Goal: Task Accomplishment & Management: Complete application form

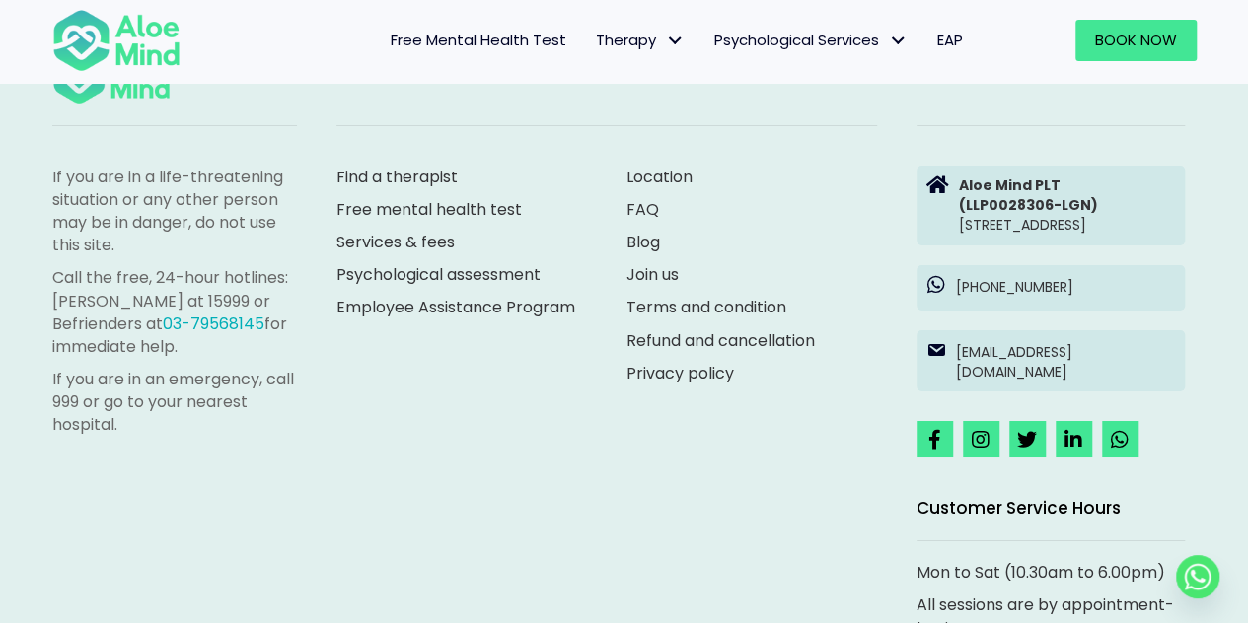
scroll to position [3375, 0]
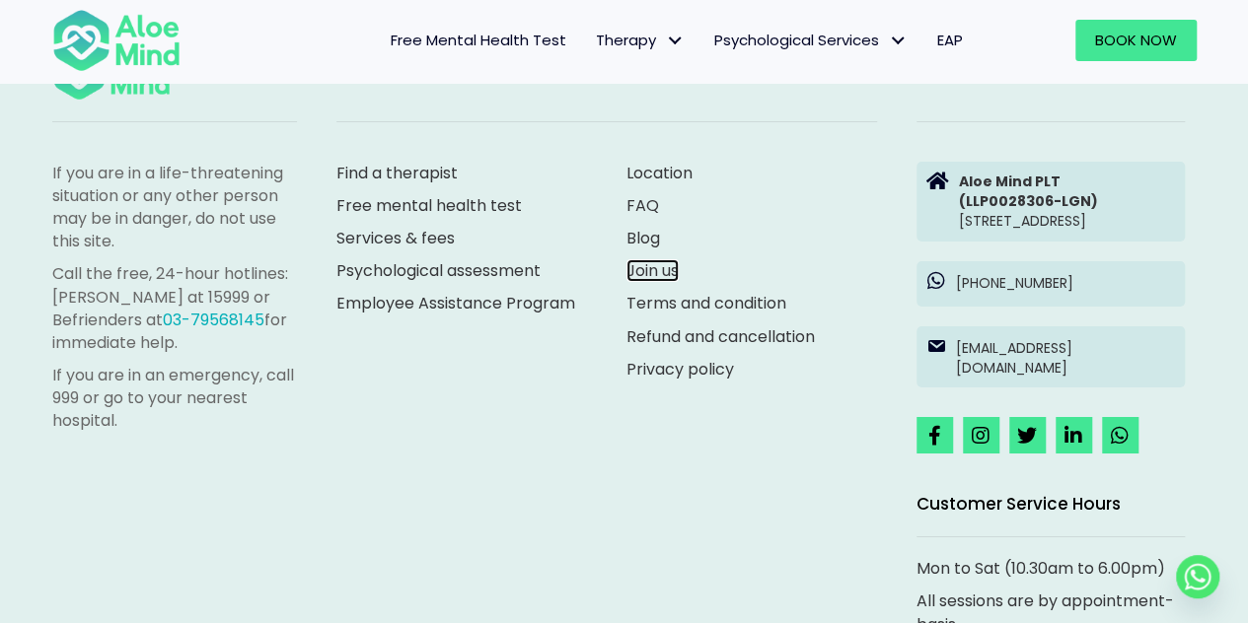
click at [644, 282] on link "Join us" at bounding box center [652, 270] width 52 height 23
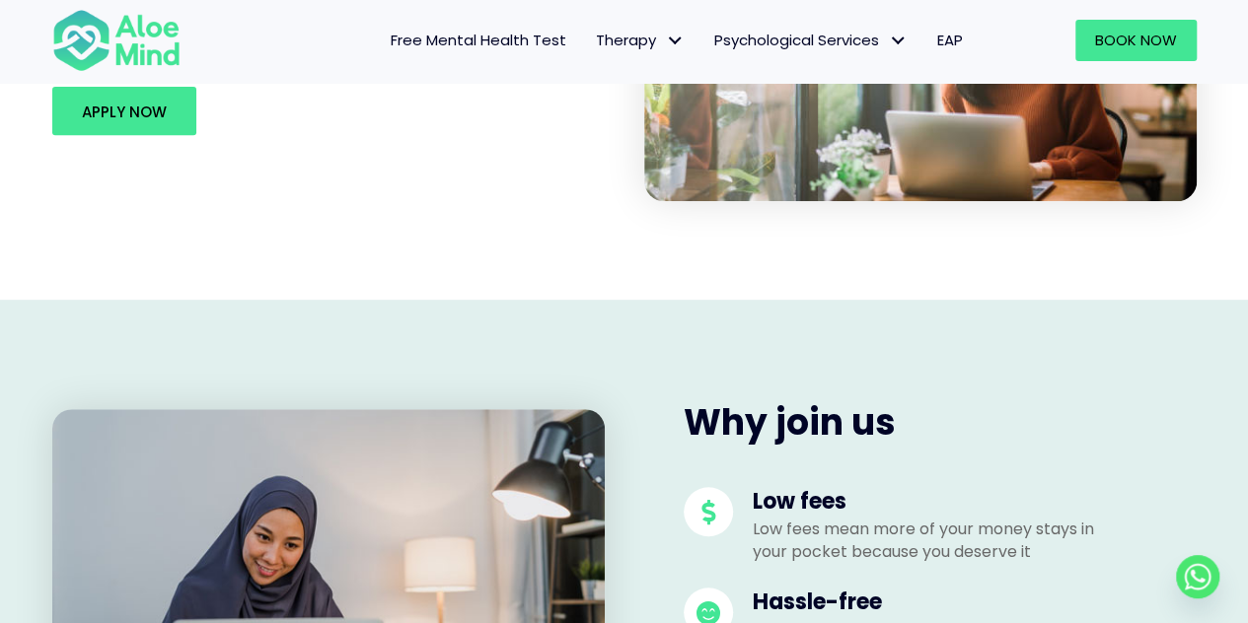
scroll to position [395, 0]
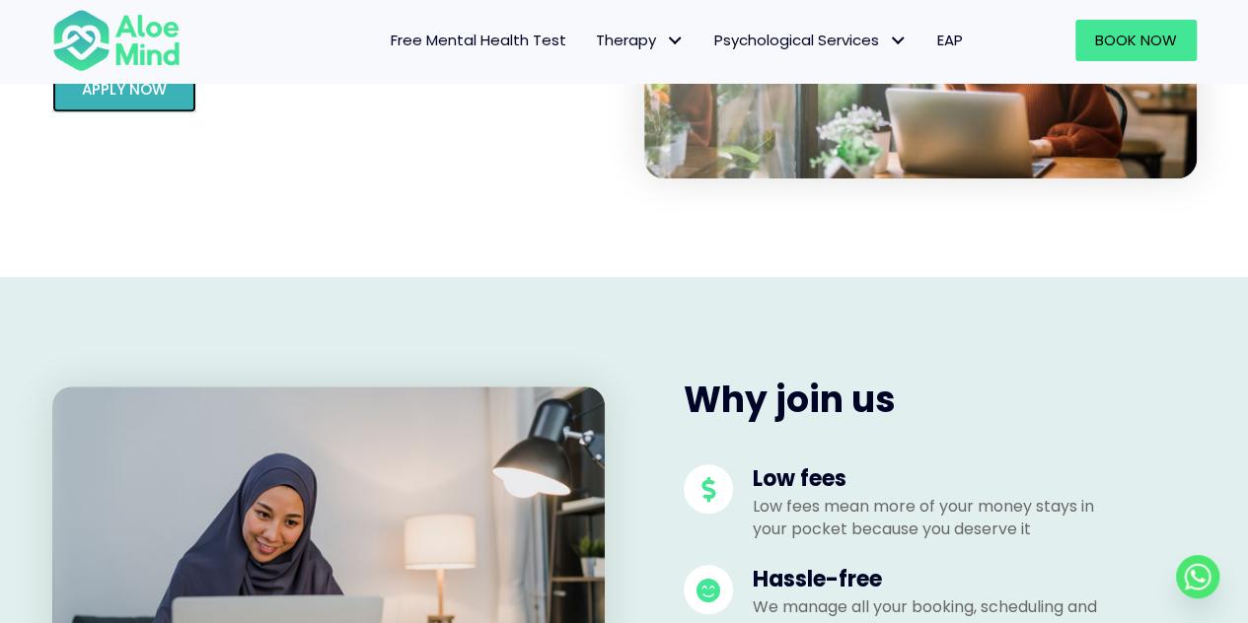
click at [144, 102] on link "Apply Now" at bounding box center [124, 88] width 144 height 48
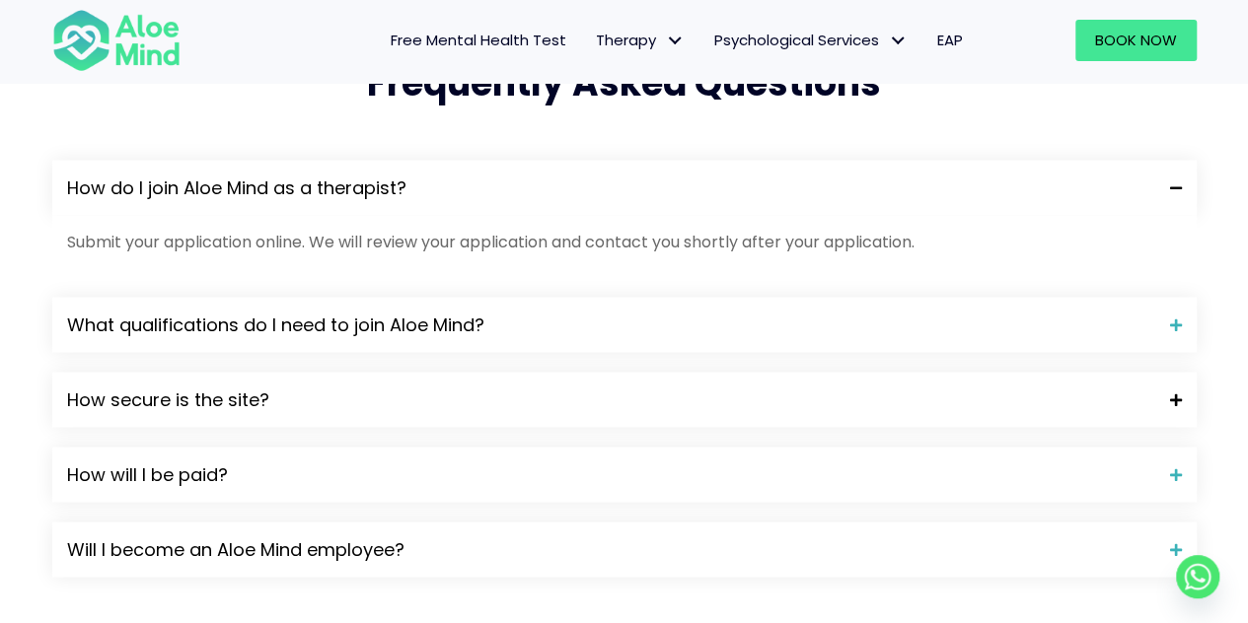
scroll to position [1775, 0]
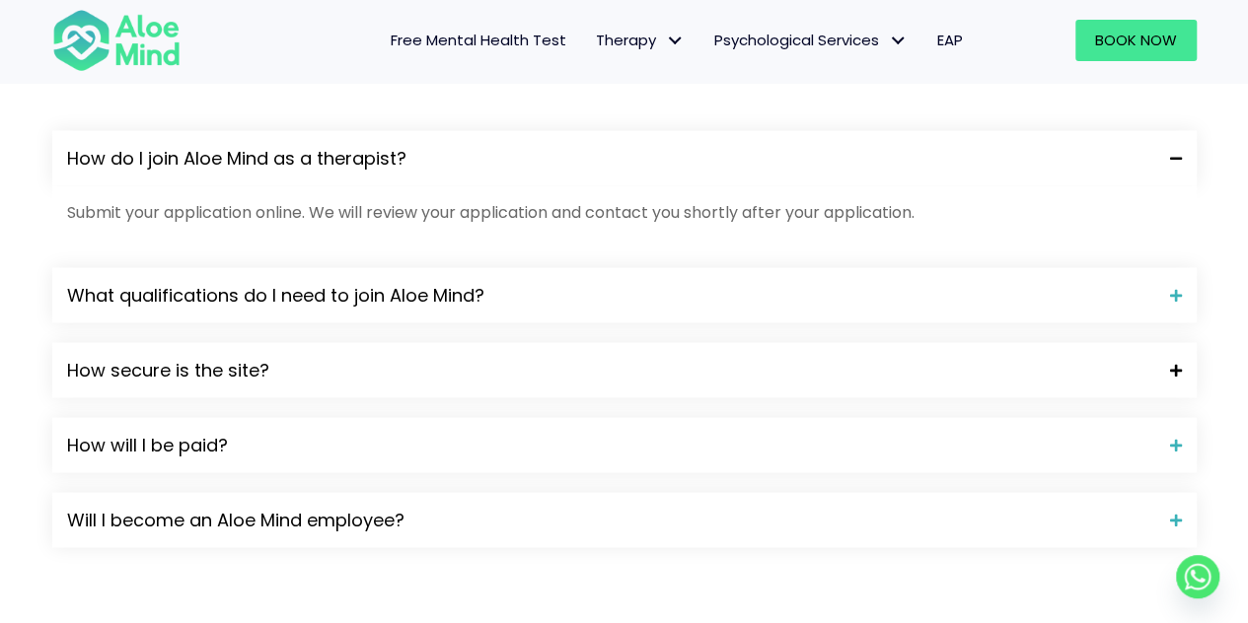
click at [598, 362] on span "How secure is the site?" at bounding box center [611, 370] width 1088 height 26
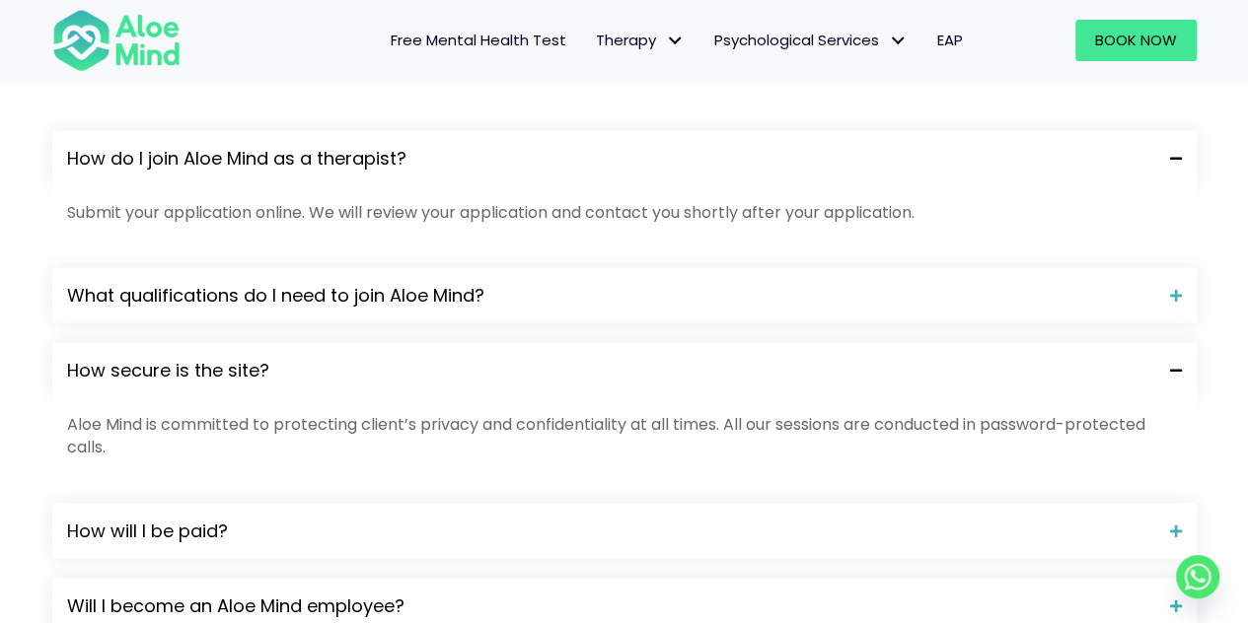
click at [584, 376] on span "How secure is the site?" at bounding box center [611, 370] width 1088 height 26
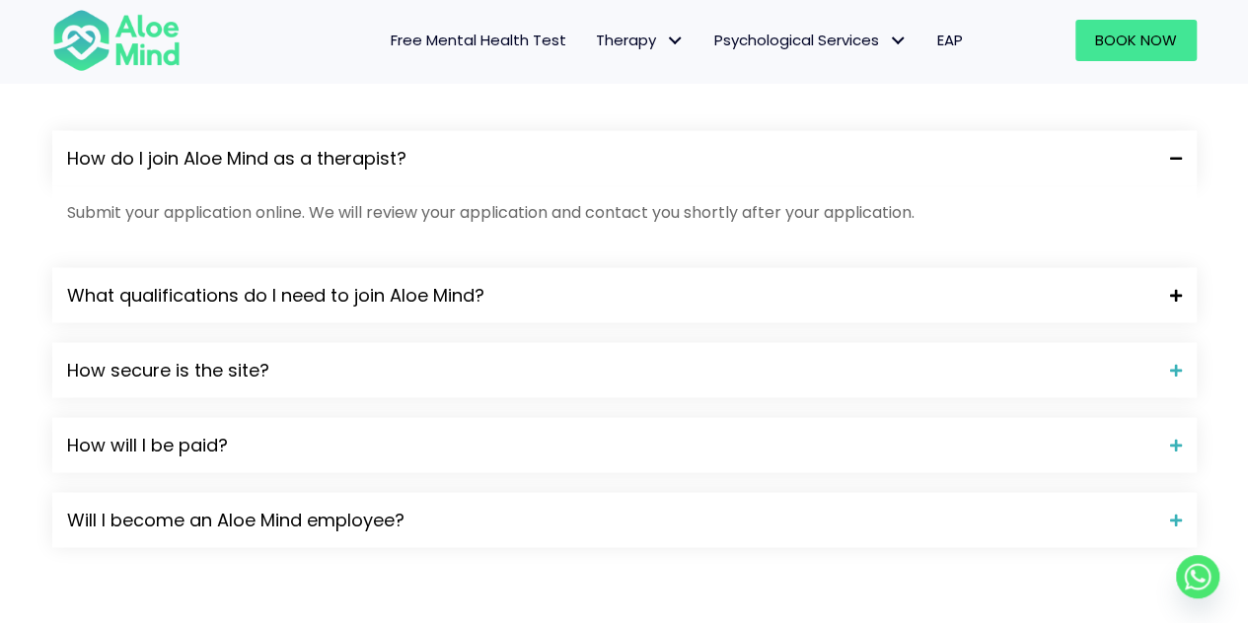
click at [616, 315] on div "What qualifications do I need to join Aloe Mind?" at bounding box center [624, 294] width 1144 height 55
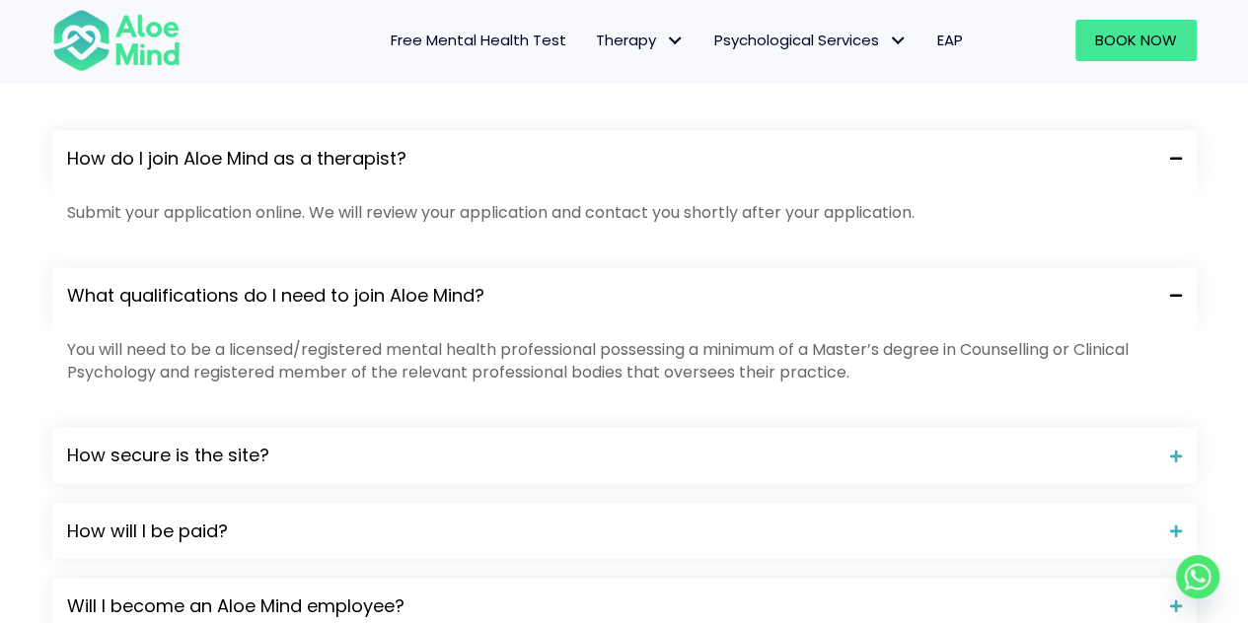
click at [622, 289] on span "What qualifications do I need to join Aloe Mind?" at bounding box center [611, 295] width 1088 height 26
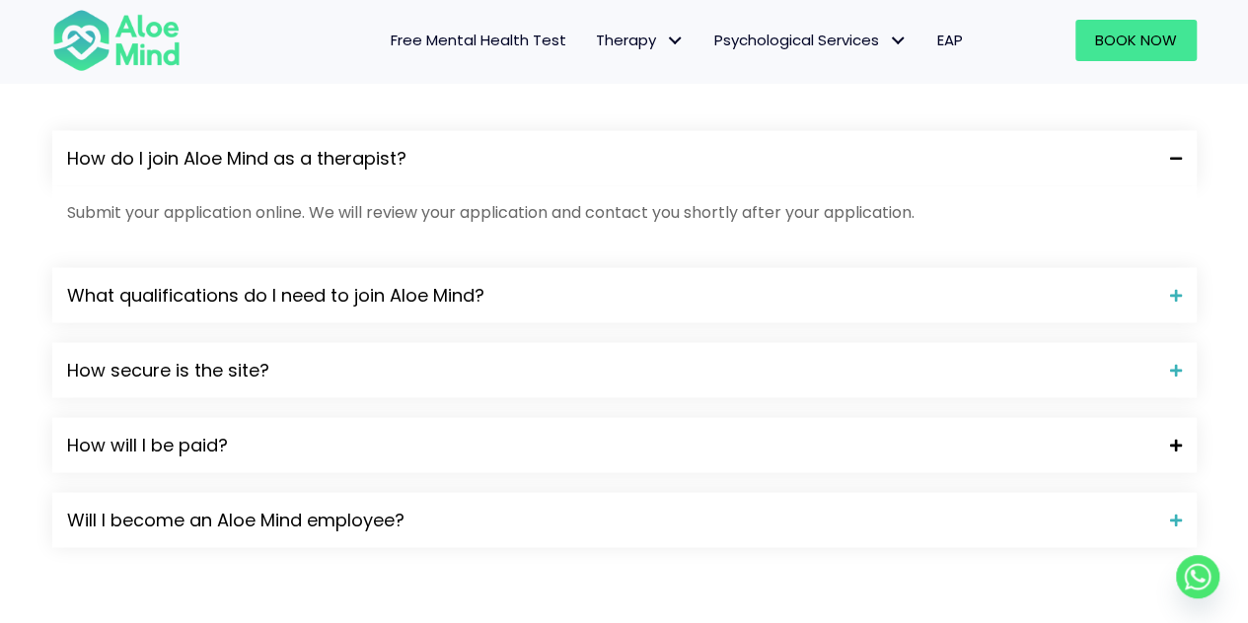
click at [494, 446] on span "How will I be paid?" at bounding box center [611, 445] width 1088 height 26
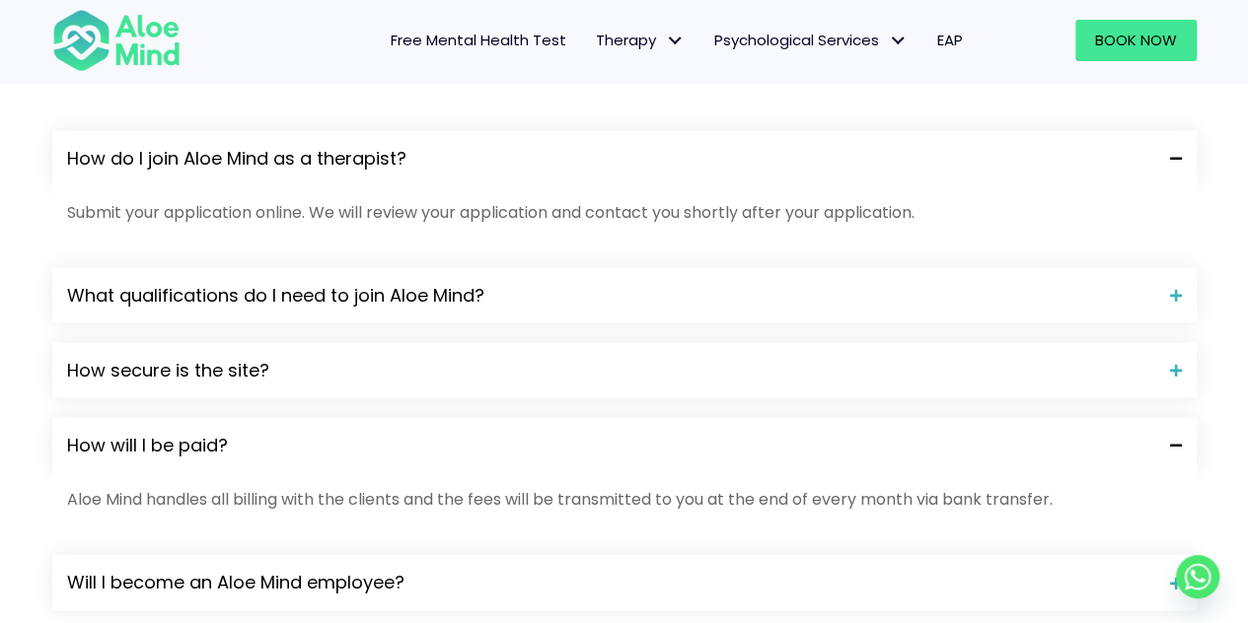
click at [494, 446] on span "How will I be paid?" at bounding box center [611, 445] width 1088 height 26
